Goal: Navigation & Orientation: Find specific page/section

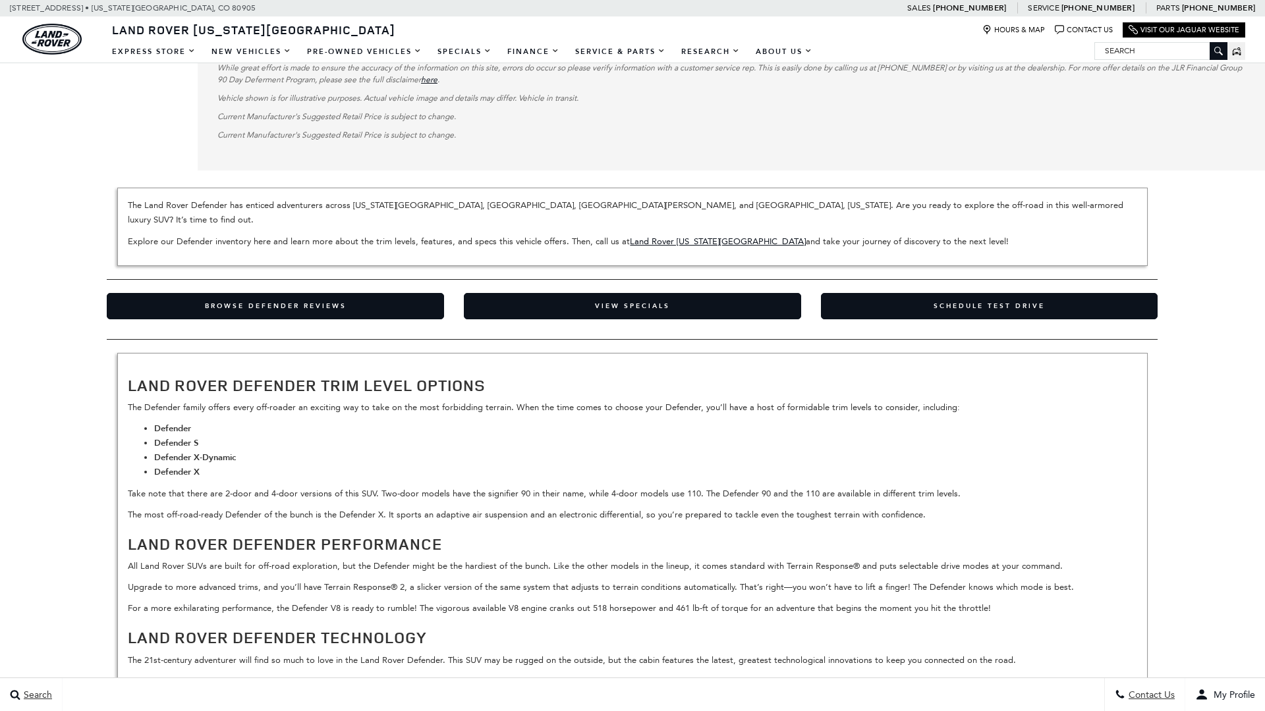
scroll to position [3754, 0]
